Goal: Obtain resource: Obtain resource

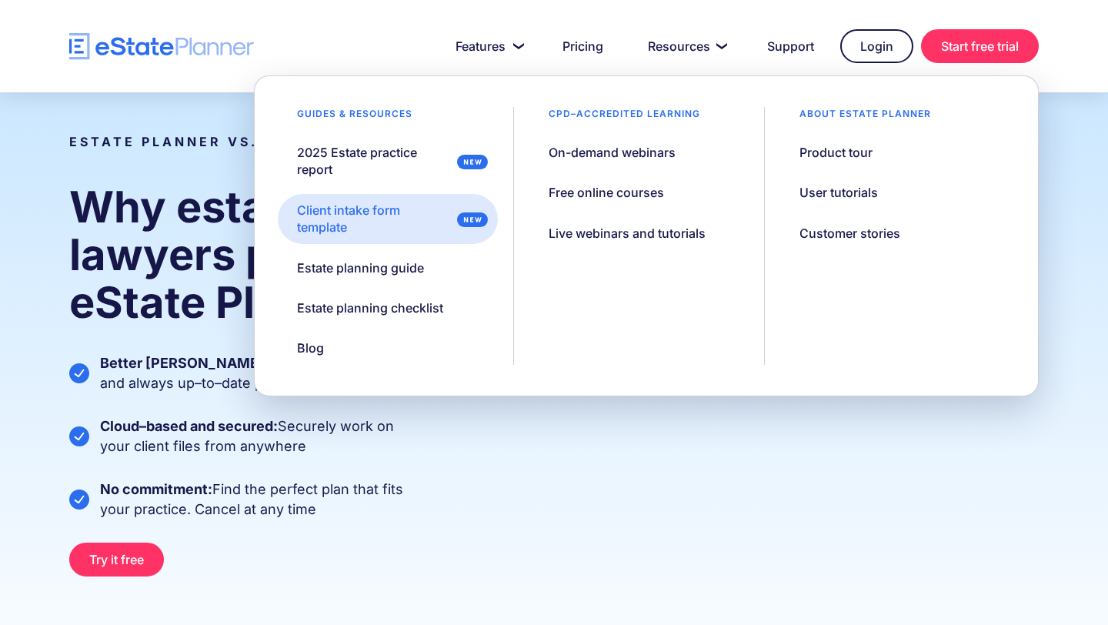
click at [301, 223] on div "Client intake form template" at bounding box center [374, 219] width 154 height 35
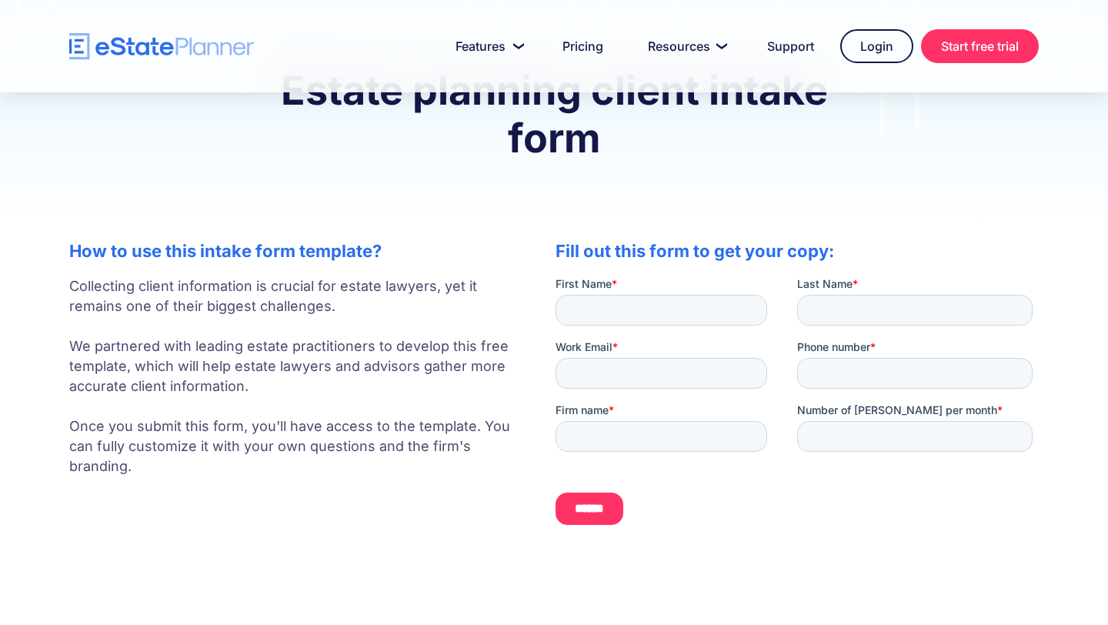
scroll to position [92, 0]
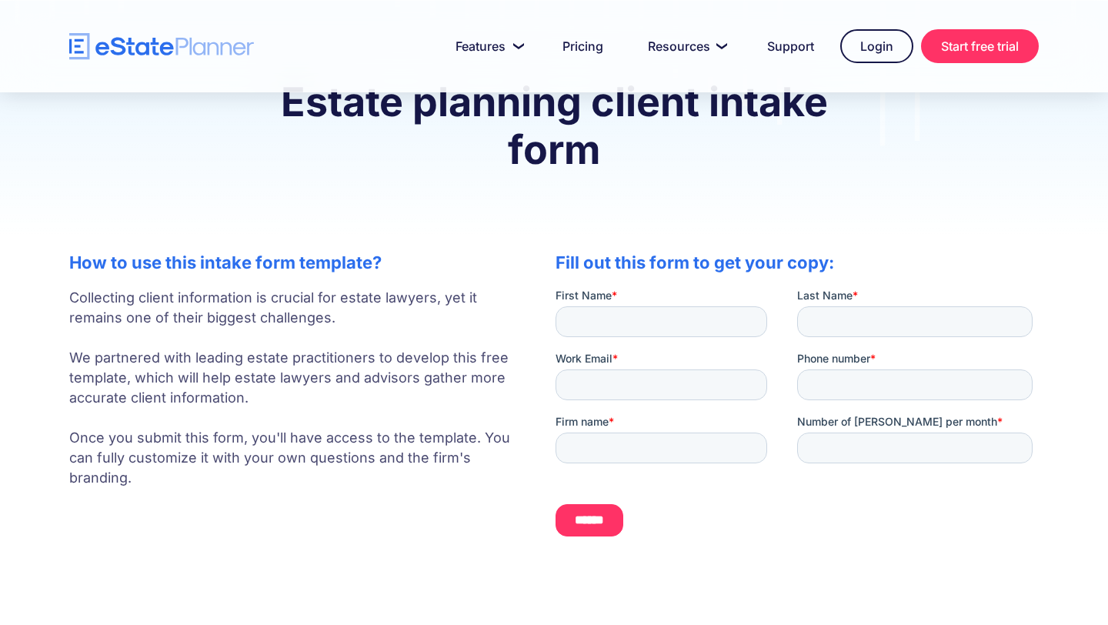
click at [113, 43] on img "home" at bounding box center [161, 46] width 185 height 27
click at [155, 46] on img "home" at bounding box center [161, 46] width 185 height 27
